Goal: Information Seeking & Learning: Find specific fact

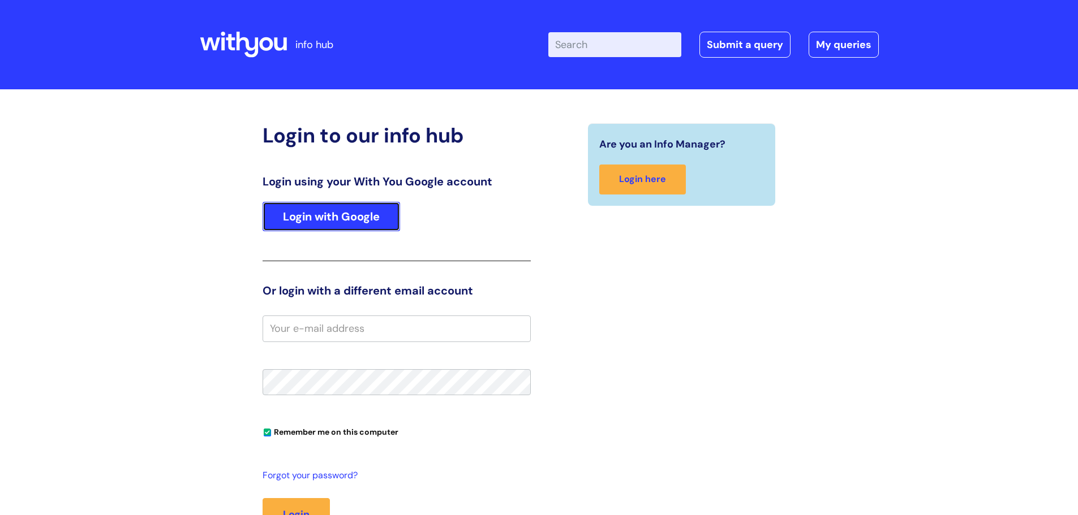
click at [350, 223] on link "Login with Google" at bounding box center [331, 216] width 137 height 29
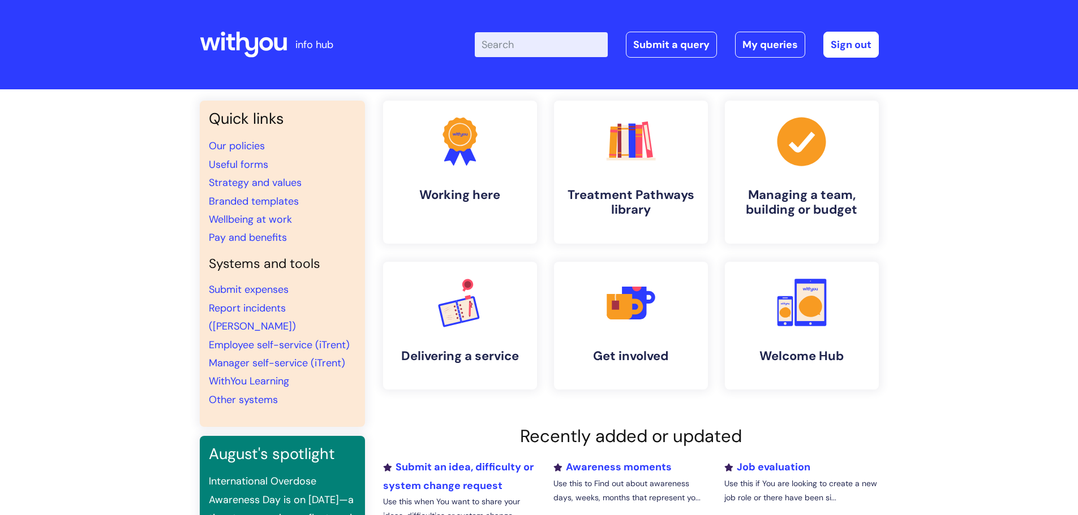
click at [572, 42] on input "Enter your search term here..." at bounding box center [541, 44] width 133 height 25
type input "P"
type input "Probation"
click button "Search" at bounding box center [0, 0] width 0 height 0
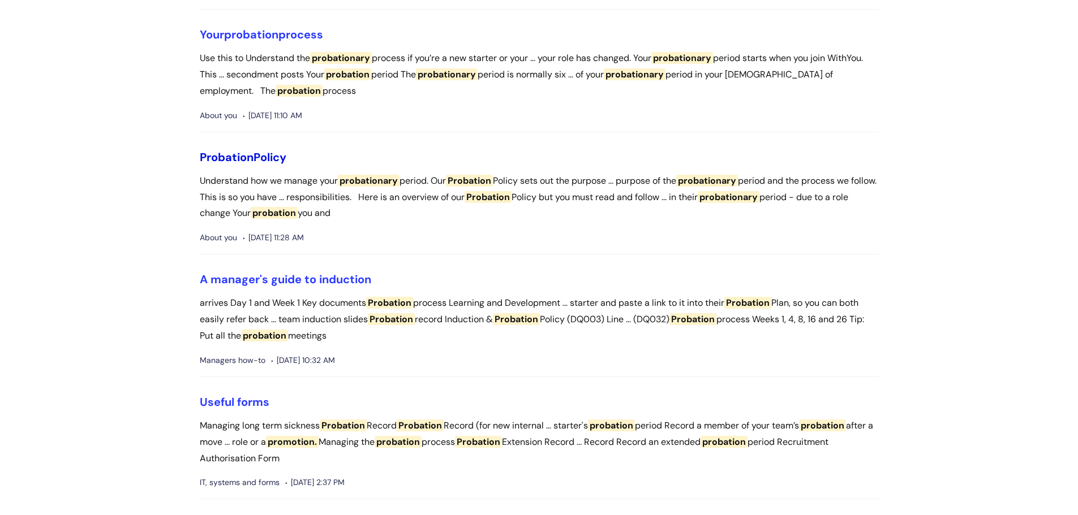
scroll to position [226, 0]
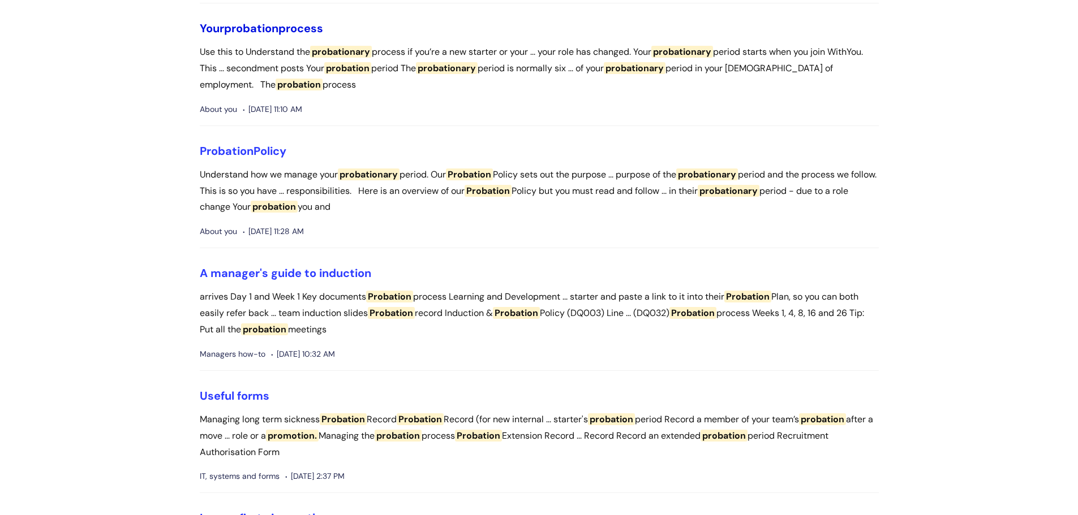
click at [278, 30] on span "probation" at bounding box center [251, 28] width 54 height 15
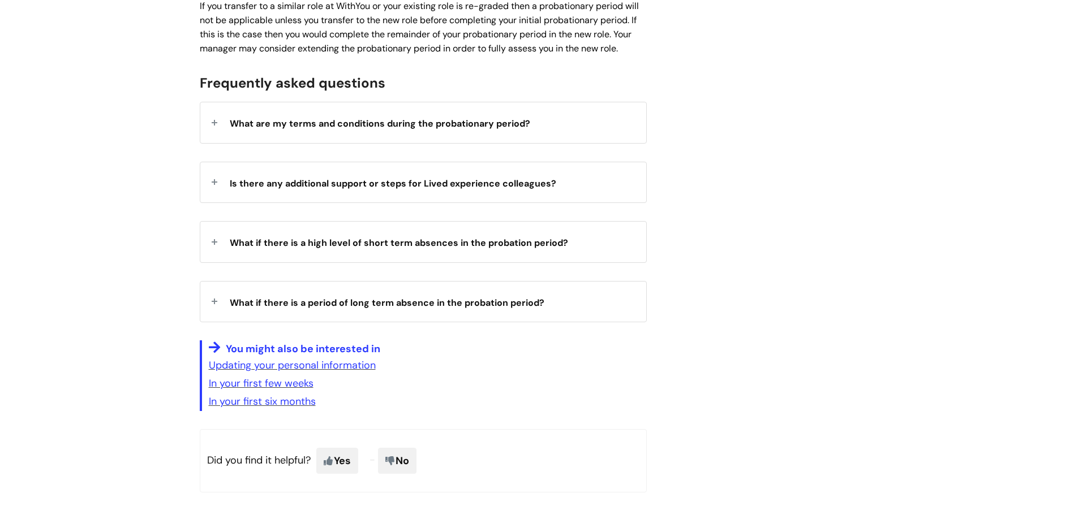
scroll to position [1754, 0]
click at [214, 287] on div "What if there is a period of long term absence in the probation period?" at bounding box center [423, 301] width 446 height 40
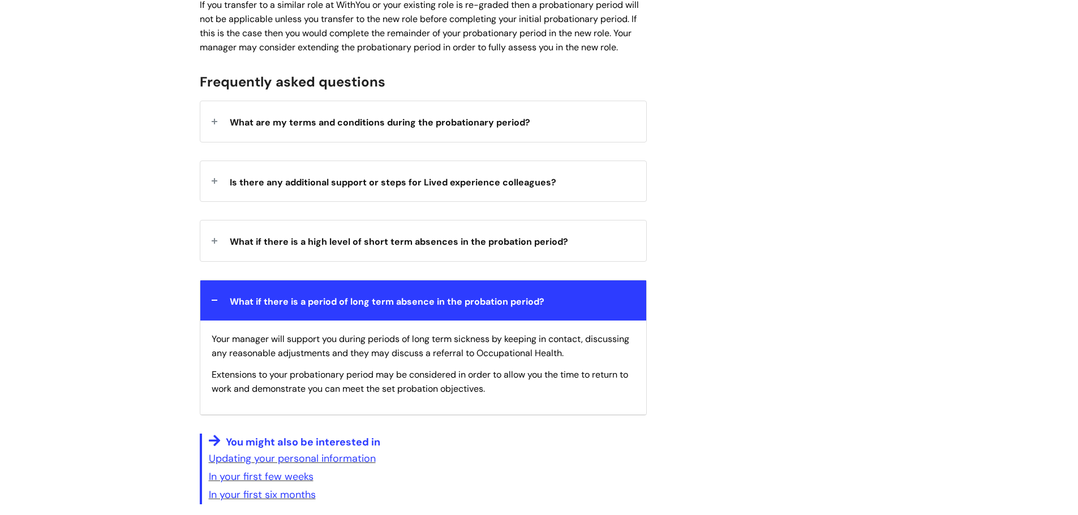
click at [214, 283] on div "What if there is a period of long term absence in the probation period?" at bounding box center [423, 301] width 446 height 40
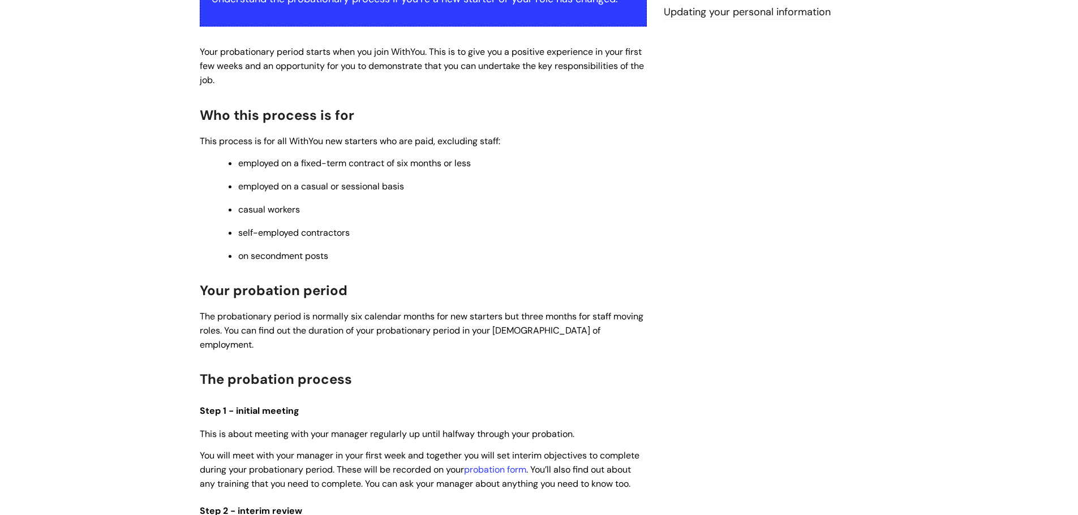
scroll to position [57, 0]
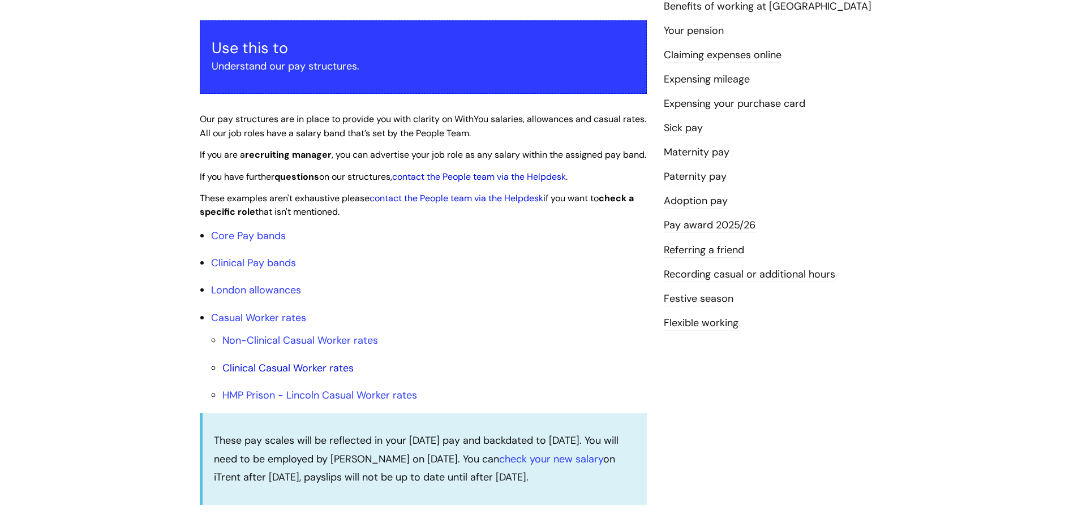
scroll to position [283, 0]
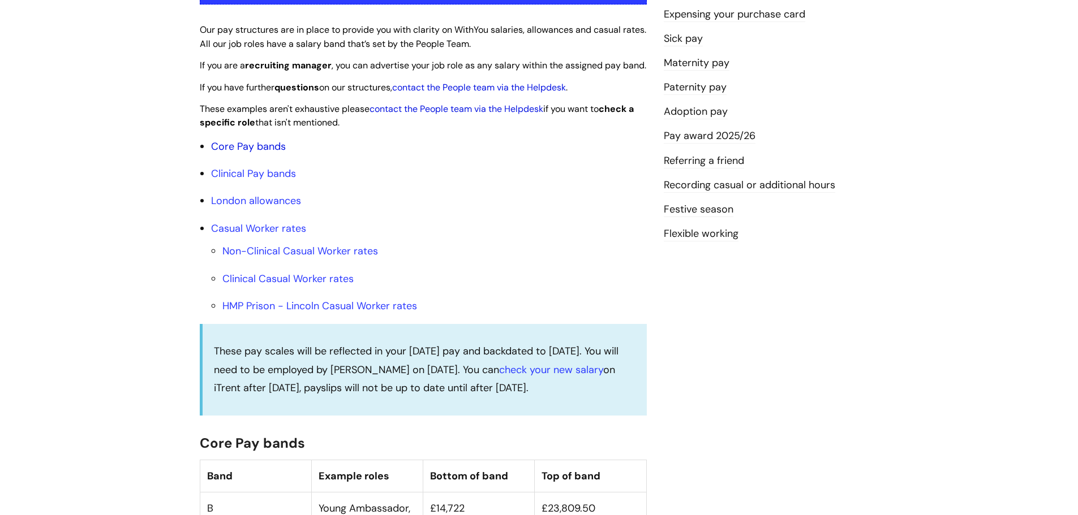
click at [233, 153] on link "Core Pay bands" at bounding box center [248, 147] width 75 height 14
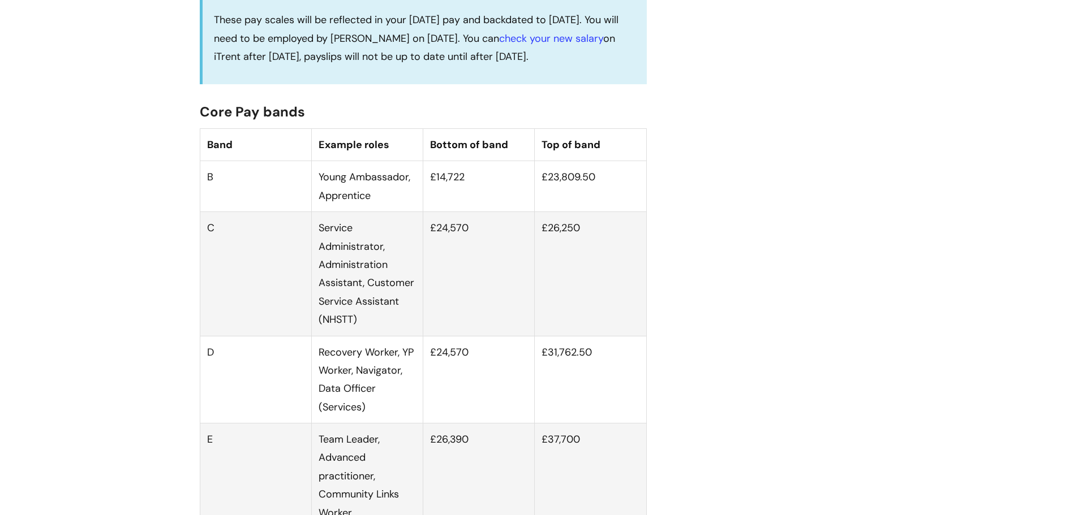
scroll to position [679, 0]
